Goal: Navigation & Orientation: Find specific page/section

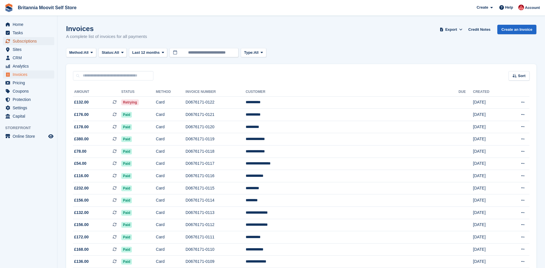
click at [18, 41] on span "Subscriptions" at bounding box center [30, 41] width 34 height 8
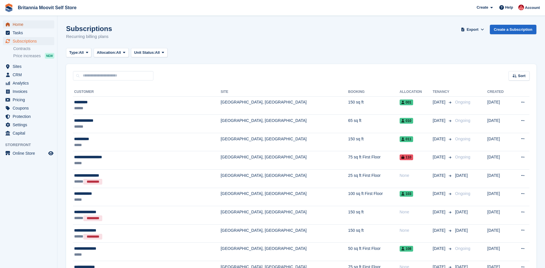
click at [18, 25] on span "Home" at bounding box center [30, 24] width 34 height 8
